Goal: Task Accomplishment & Management: Use online tool/utility

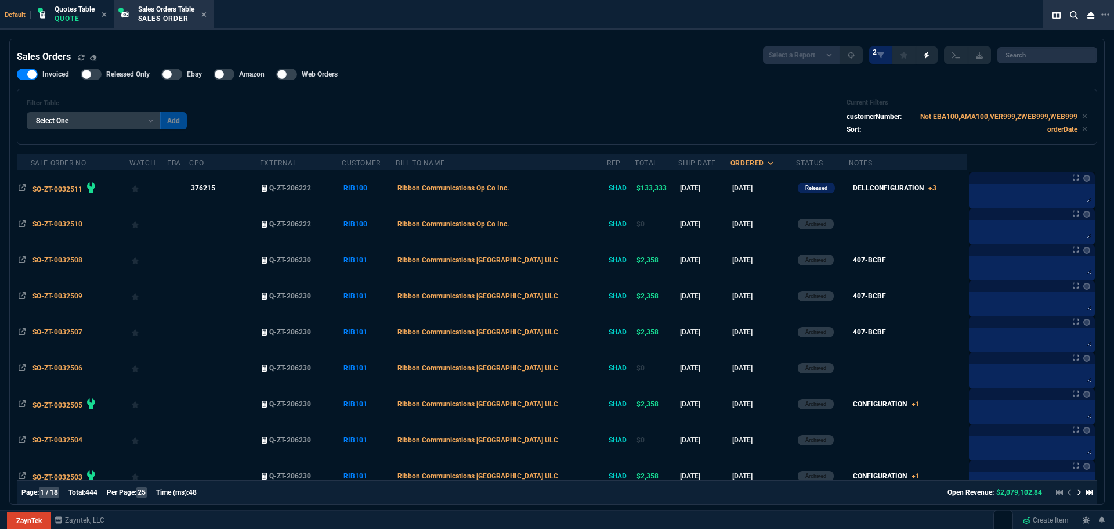
select select "12: [PERSON_NAME]"
select select
click at [89, 15] on p "Quote" at bounding box center [75, 18] width 40 height 9
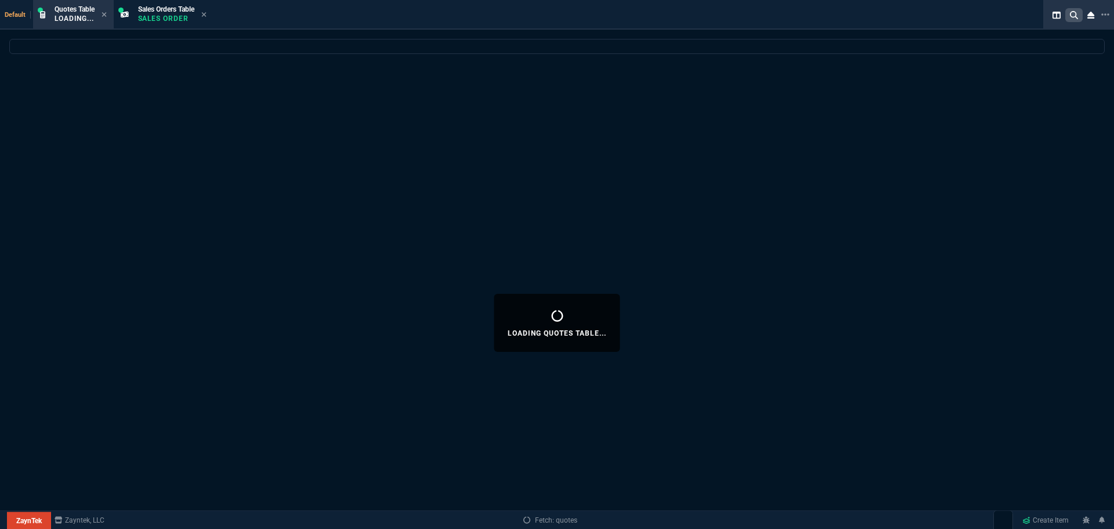
select select
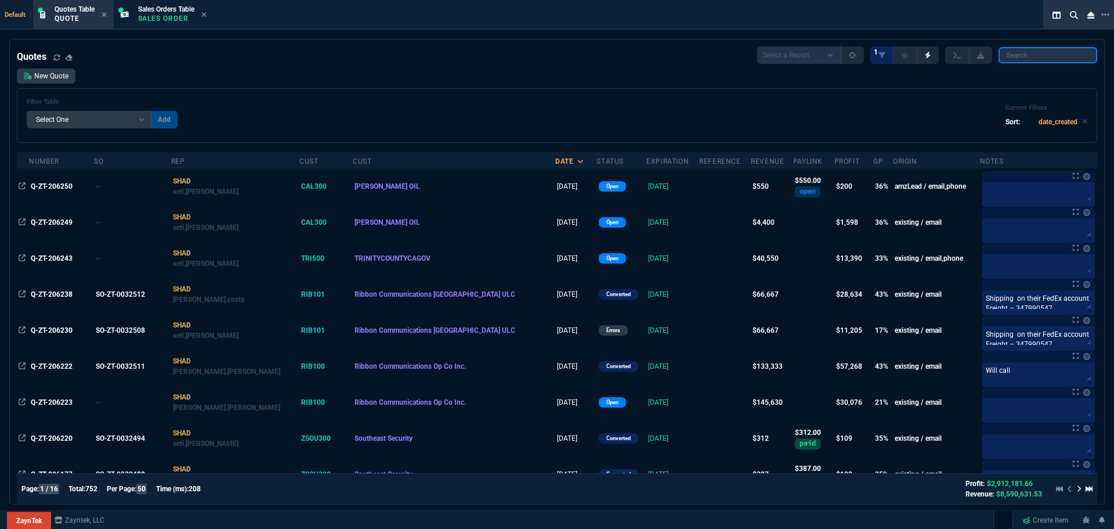
click at [1046, 55] on input "search" at bounding box center [1048, 55] width 99 height 16
paste input "Q-ZT-206017"
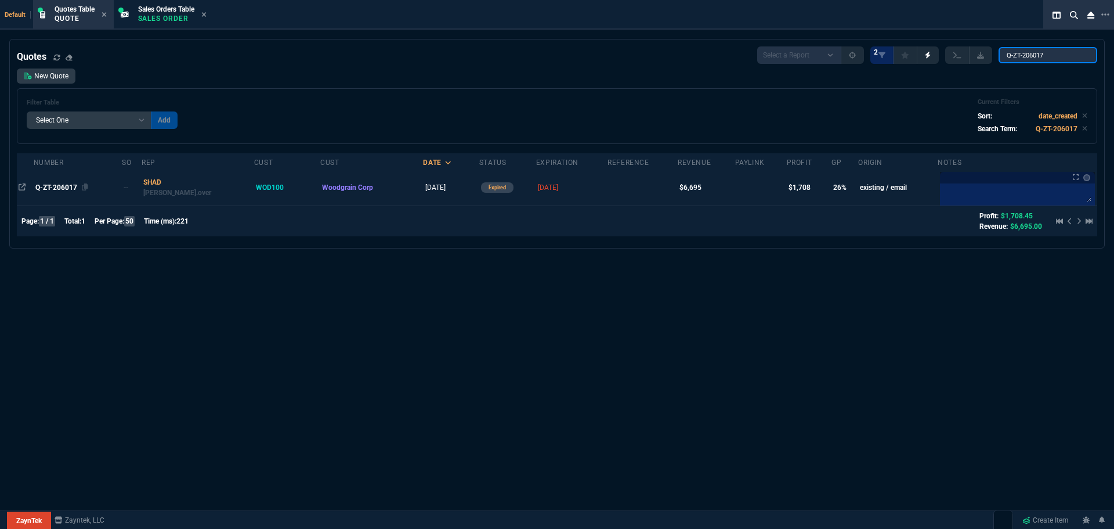
type input "Q-ZT-206017"
click at [60, 186] on span "Q-ZT-206017" at bounding box center [56, 187] width 42 height 8
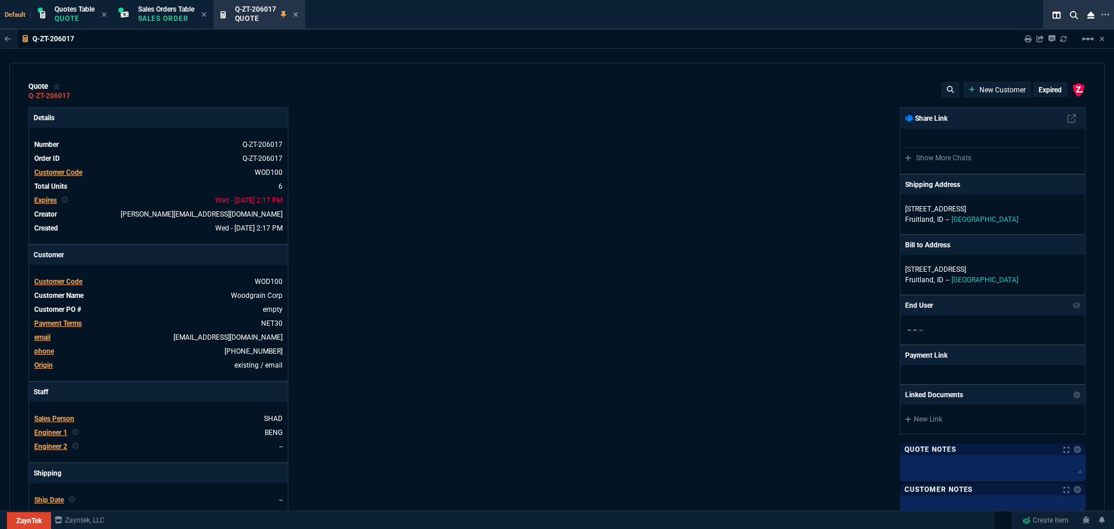
type input "29"
type input "1968"
type input "0"
type input "68"
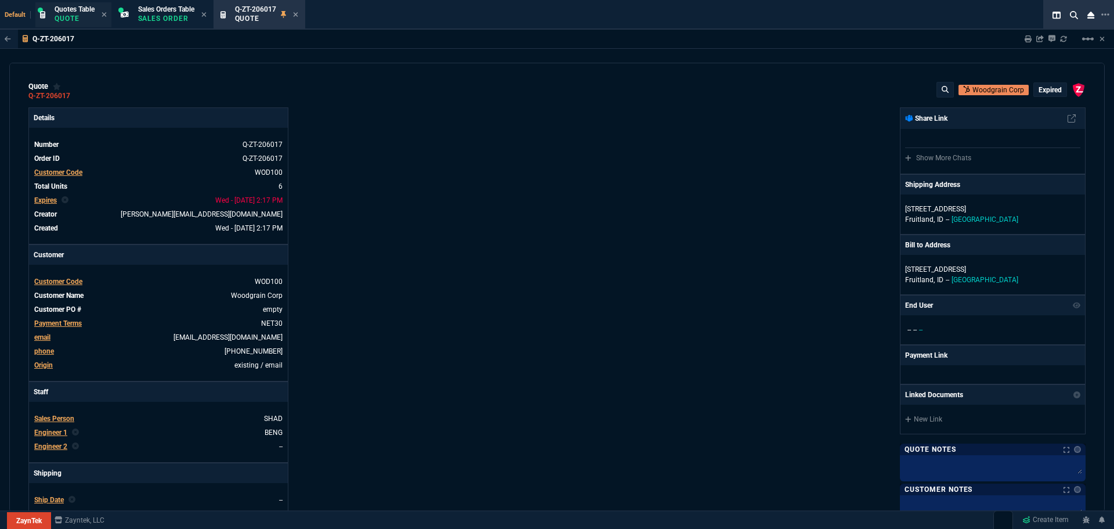
click at [81, 18] on p "Quote" at bounding box center [75, 18] width 40 height 9
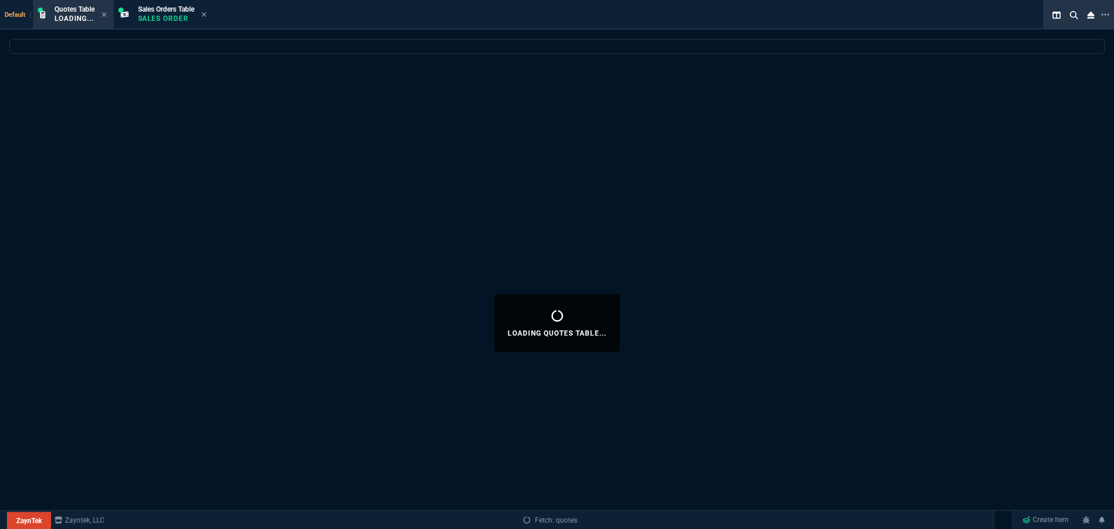
select select
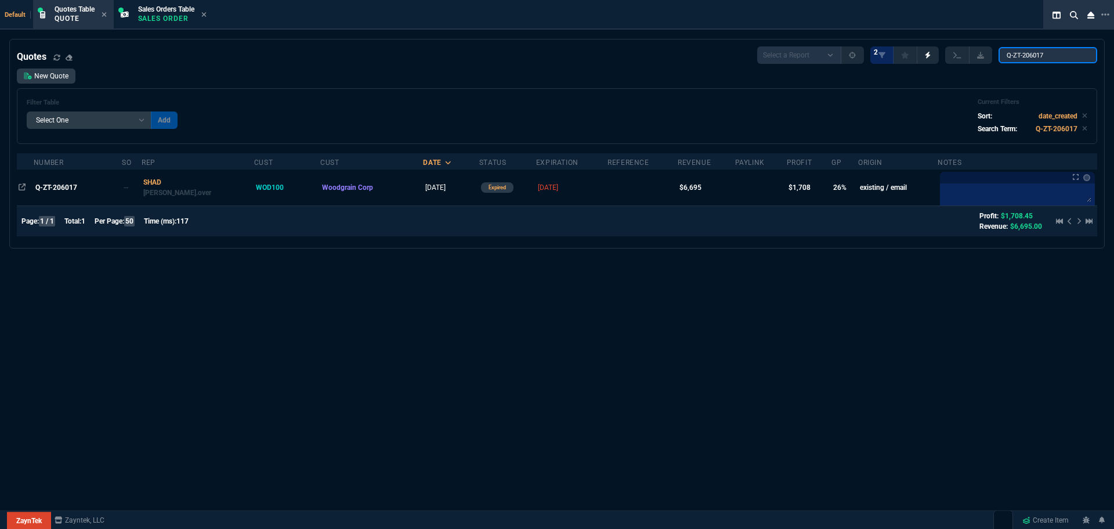
click at [1081, 56] on input "Q-ZT-206017" at bounding box center [1048, 55] width 99 height 16
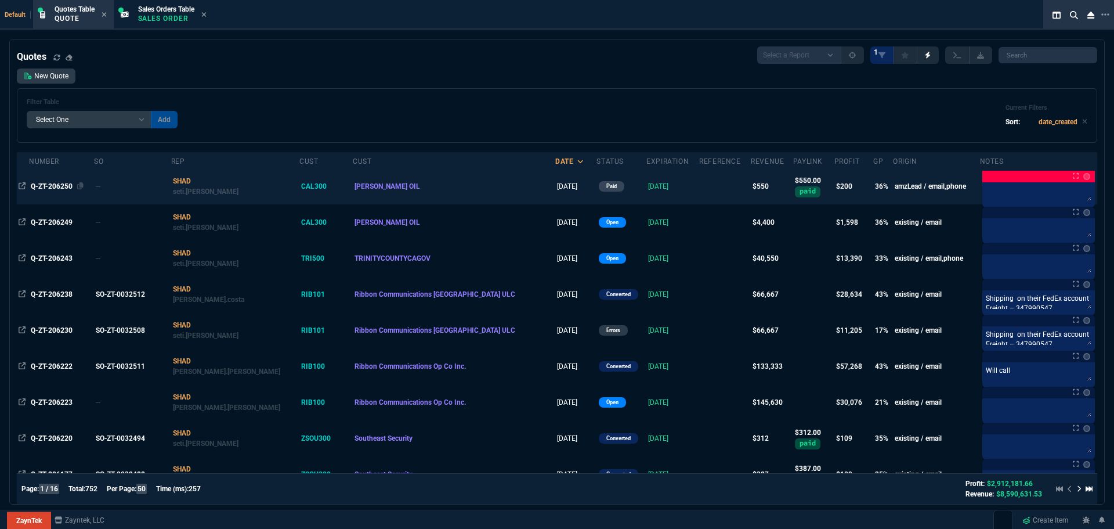
click at [56, 185] on span "Q-ZT-206250" at bounding box center [52, 186] width 42 height 8
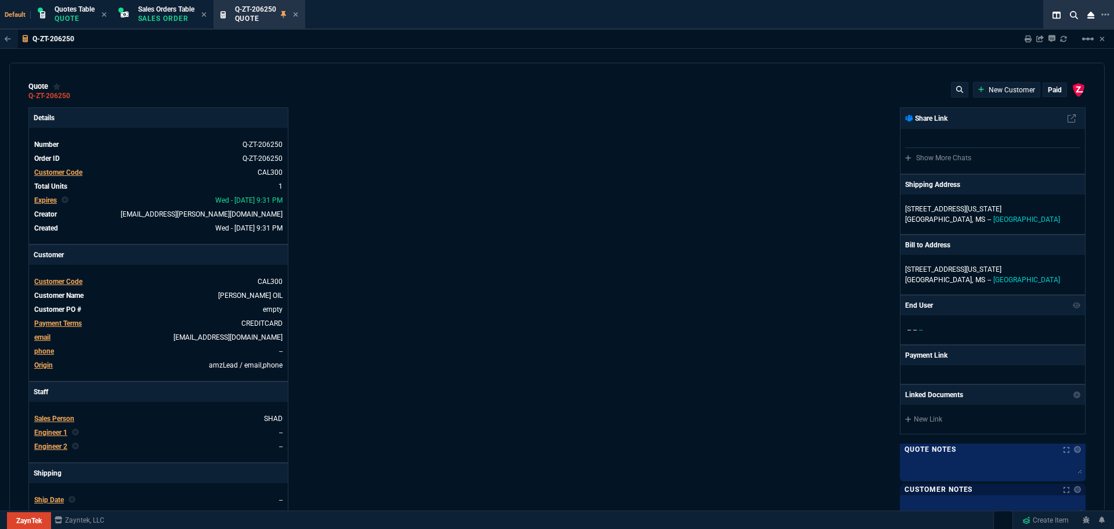
type input "10513"
type input "40"
type input "218"
type input "95"
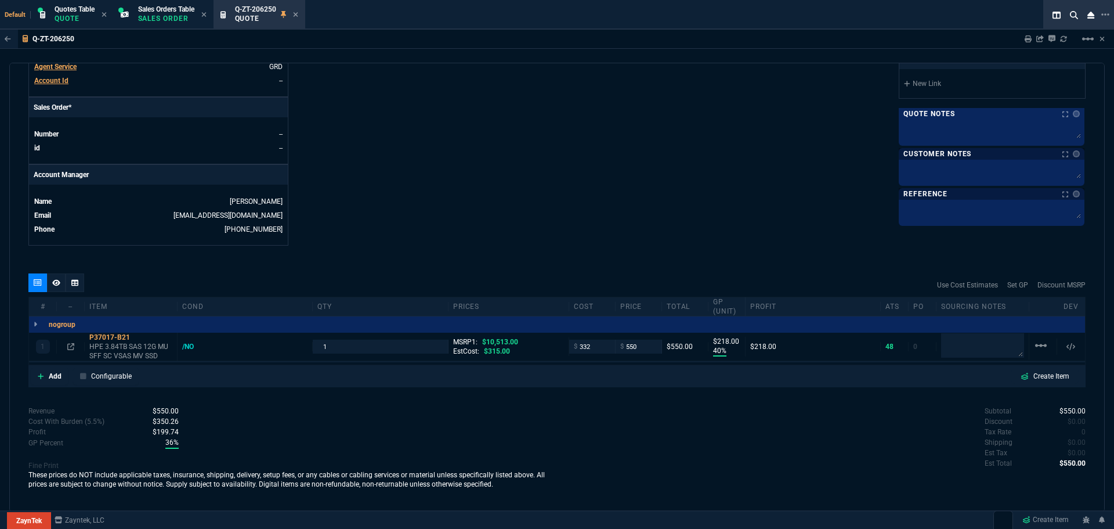
scroll to position [461, 0]
